Goal: Navigation & Orientation: Understand site structure

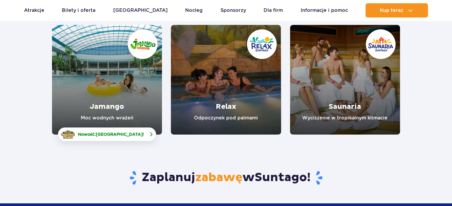
click at [105, 132] on span "Nowość: Crocodile Island !" at bounding box center [111, 135] width 66 height 6
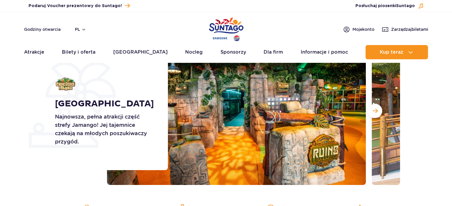
scroll to position [30, 0]
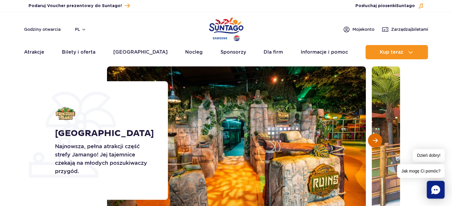
click at [375, 141] on span "Następny slajd" at bounding box center [374, 140] width 5 height 5
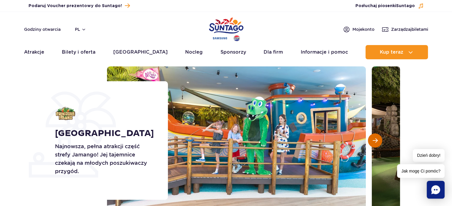
click at [375, 141] on span "Następny slajd" at bounding box center [374, 140] width 5 height 5
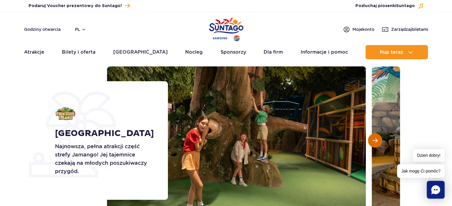
click at [375, 141] on span "Następny slajd" at bounding box center [374, 140] width 5 height 5
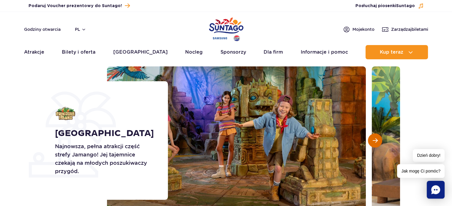
click at [375, 141] on span "Następny slajd" at bounding box center [374, 140] width 5 height 5
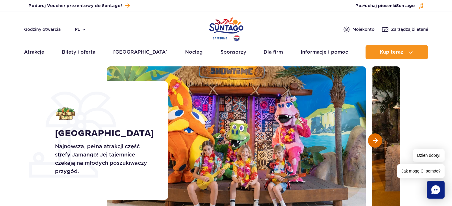
click at [375, 141] on span "Następny slajd" at bounding box center [374, 140] width 5 height 5
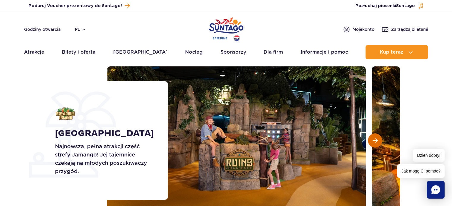
click at [375, 141] on span "Następny slajd" at bounding box center [374, 140] width 5 height 5
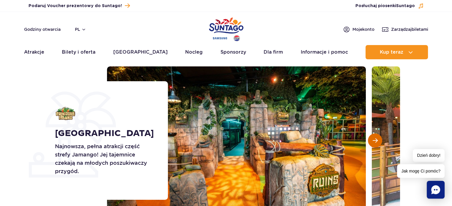
click at [375, 141] on span "Następny slajd" at bounding box center [374, 140] width 5 height 5
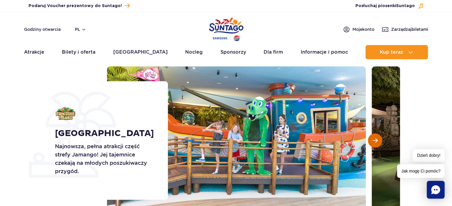
click at [375, 141] on span "Następny slajd" at bounding box center [374, 140] width 5 height 5
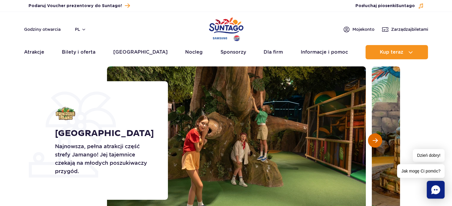
click at [375, 141] on span "Następny slajd" at bounding box center [374, 140] width 5 height 5
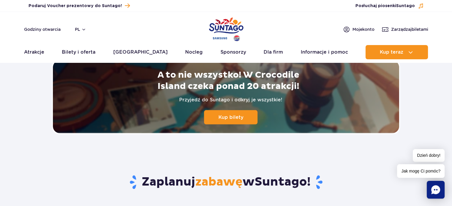
scroll to position [1426, 0]
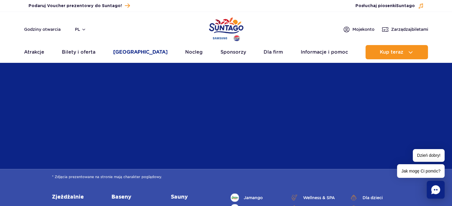
click at [126, 52] on link "[GEOGRAPHIC_DATA]" at bounding box center [140, 52] width 54 height 14
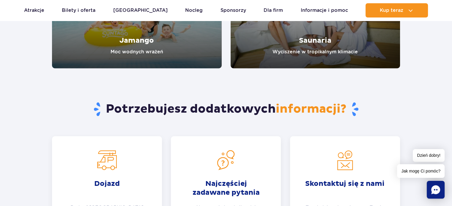
scroll to position [1248, 0]
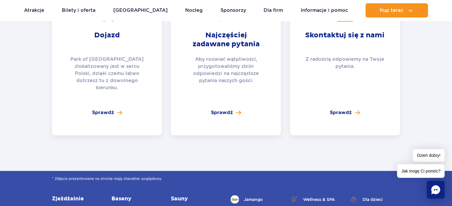
drag, startPoint x: 136, startPoint y: 37, endPoint x: 122, endPoint y: 66, distance: 31.9
click at [121, 50] on div "[GEOGRAPHIC_DATA] of [GEOGRAPHIC_DATA] zlokalizowany jest w sercu [GEOGRAPHIC_D…" at bounding box center [107, 46] width 80 height 90
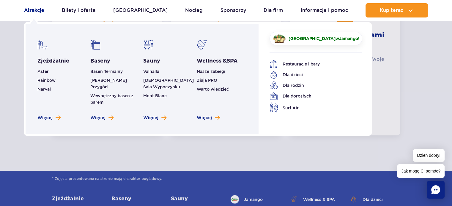
click at [31, 10] on link "Atrakcje" at bounding box center [34, 10] width 20 height 14
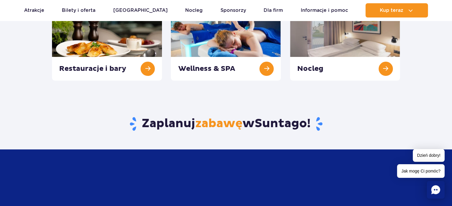
scroll to position [89, 0]
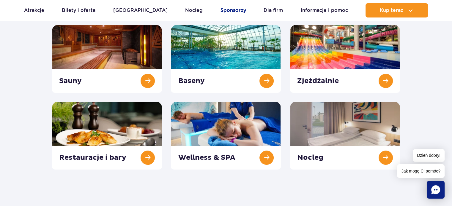
click at [220, 12] on link "Sponsorzy" at bounding box center [233, 10] width 26 height 14
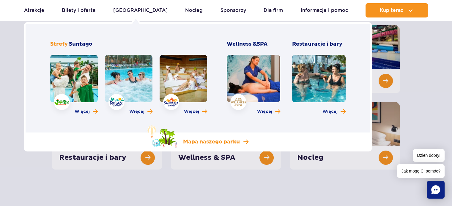
click at [194, 144] on p "Mapa naszego parku" at bounding box center [211, 142] width 57 height 7
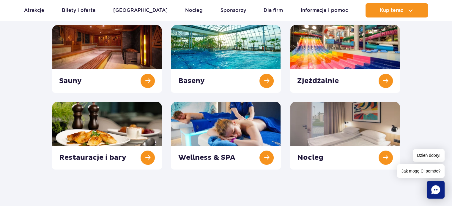
scroll to position [0, 0]
